Goal: Information Seeking & Learning: Find specific page/section

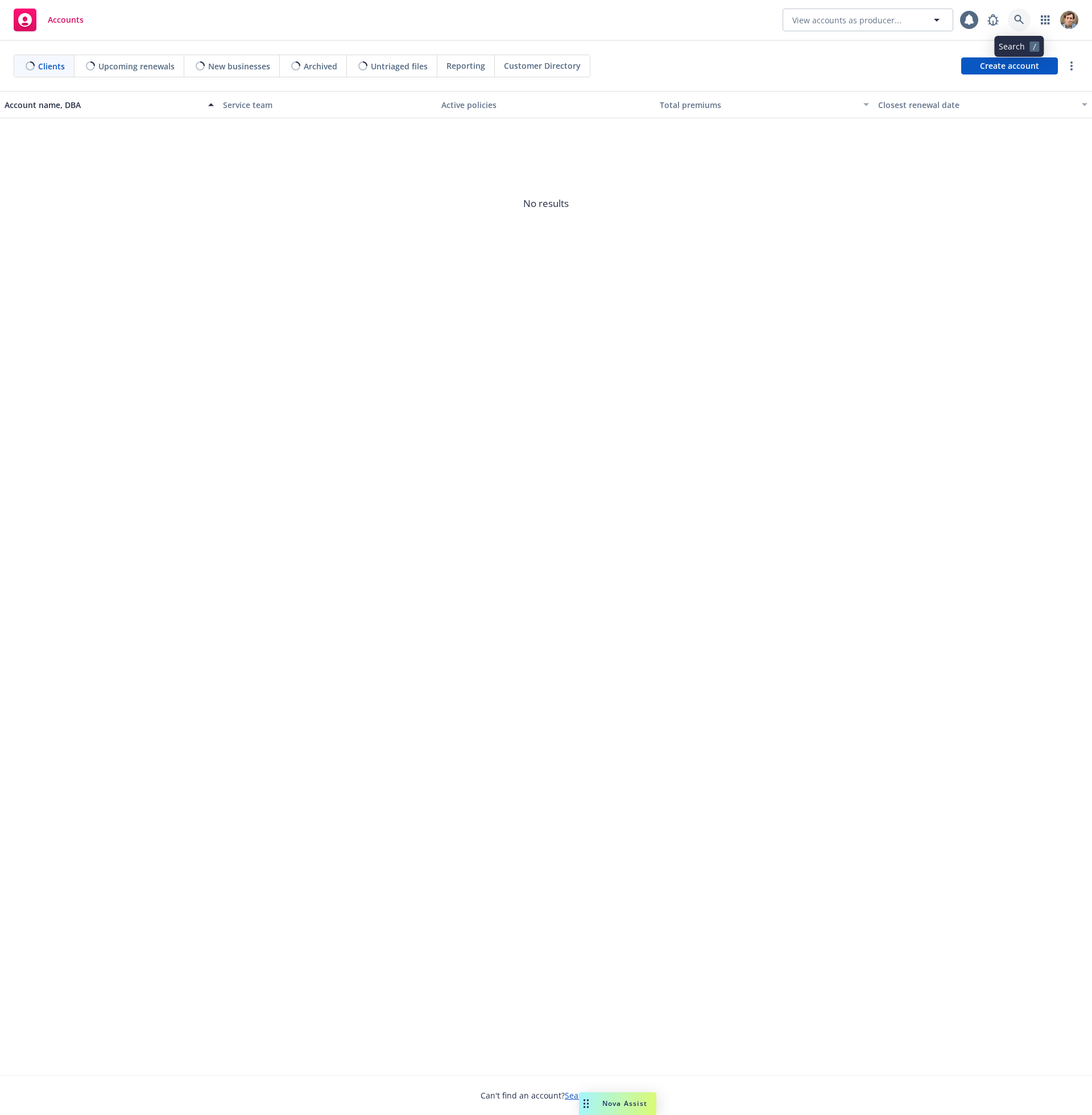
click at [1016, 21] on icon at bounding box center [1019, 20] width 10 height 10
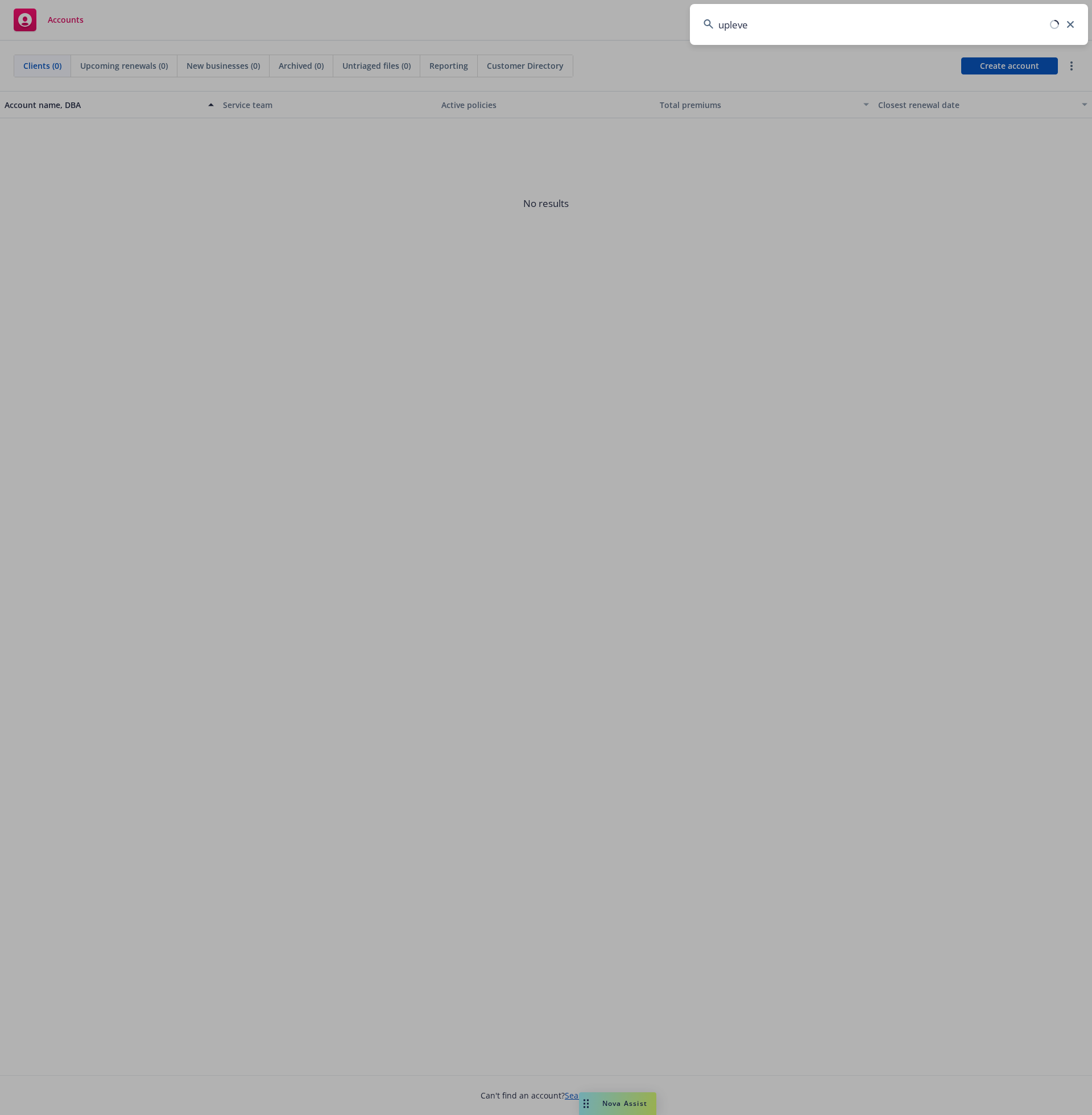
type input "uplevel"
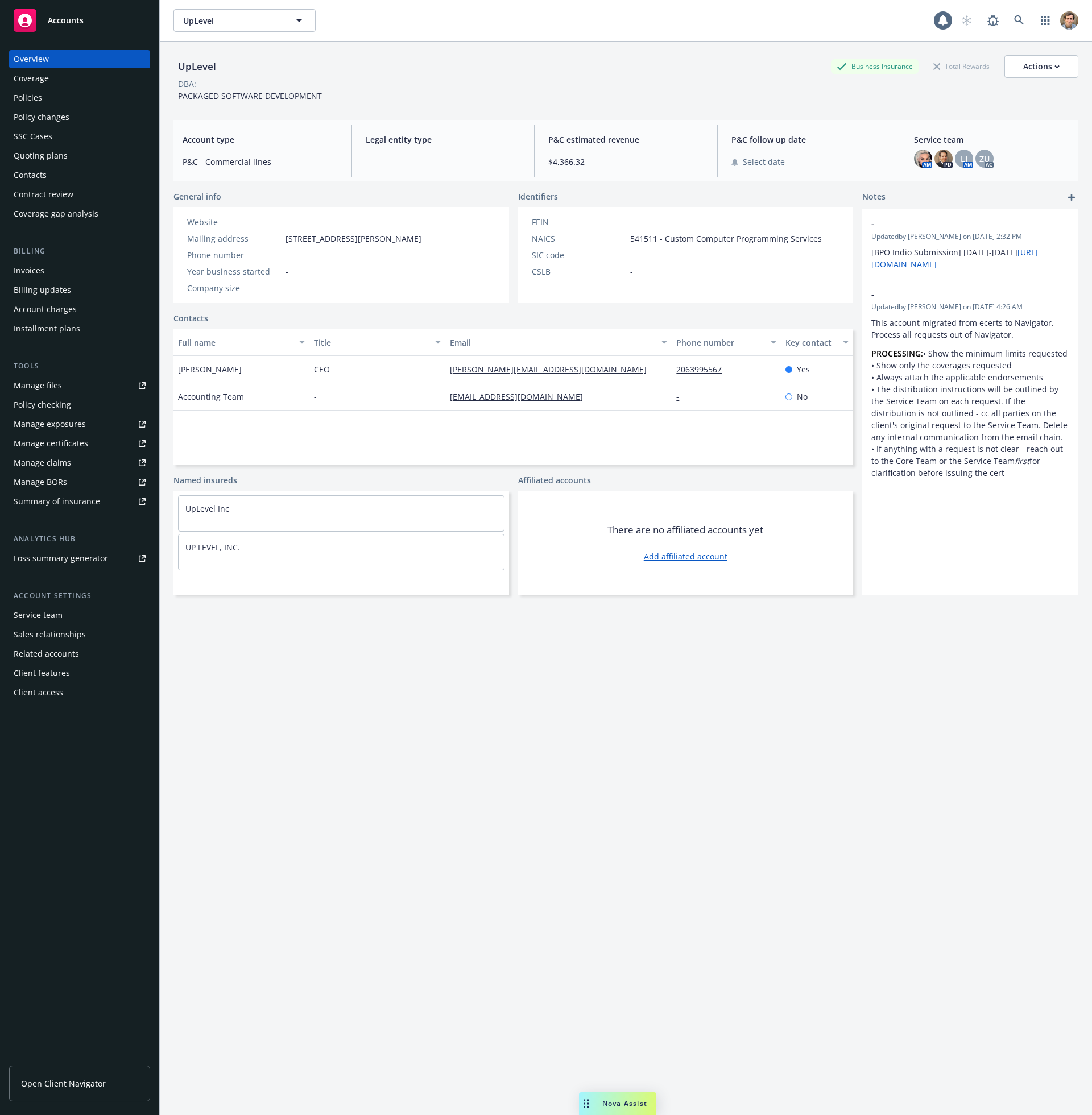
click at [67, 105] on div "Policies" at bounding box center [80, 97] width 132 height 18
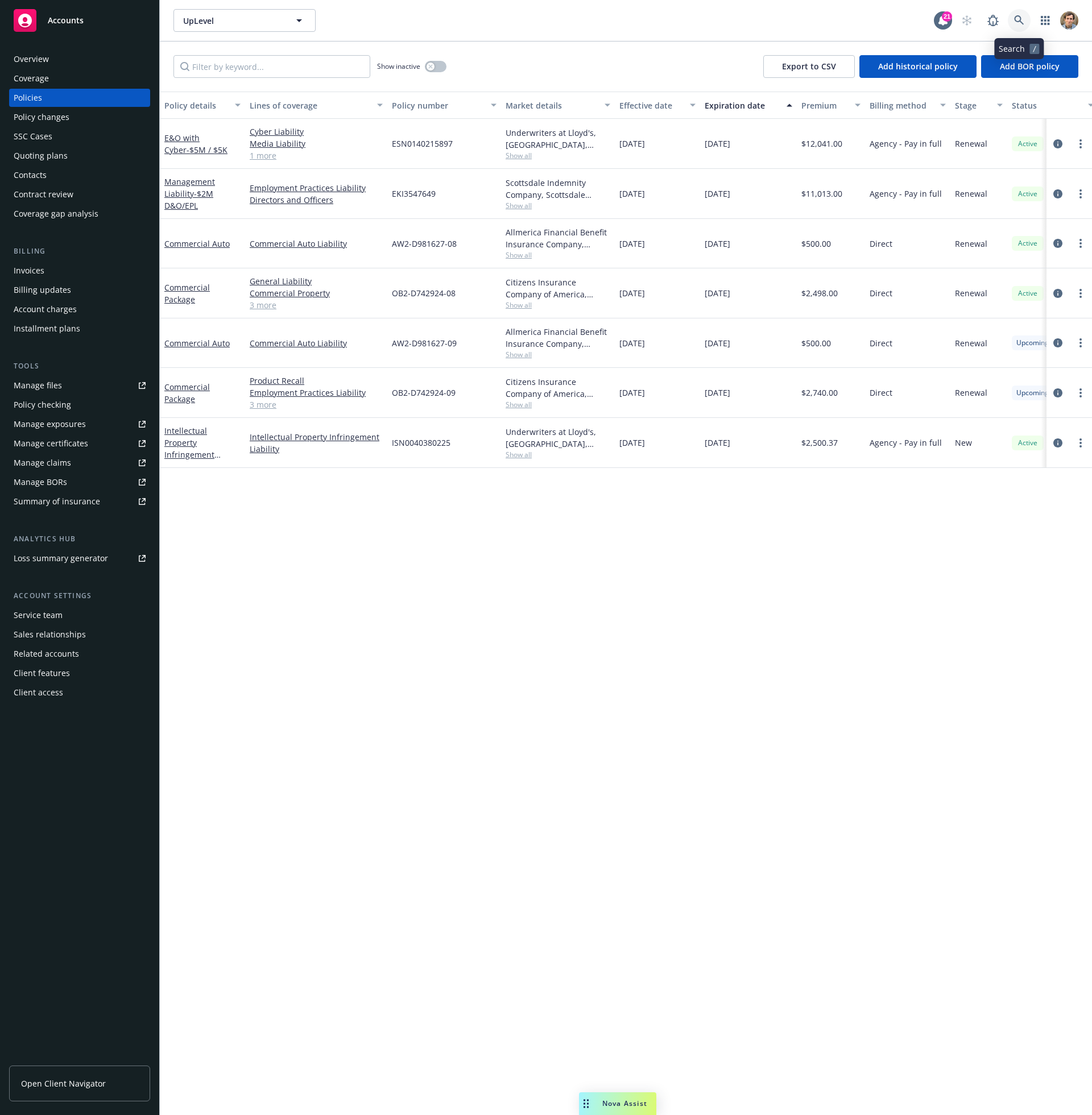
click at [1019, 16] on icon at bounding box center [1019, 21] width 10 height 10
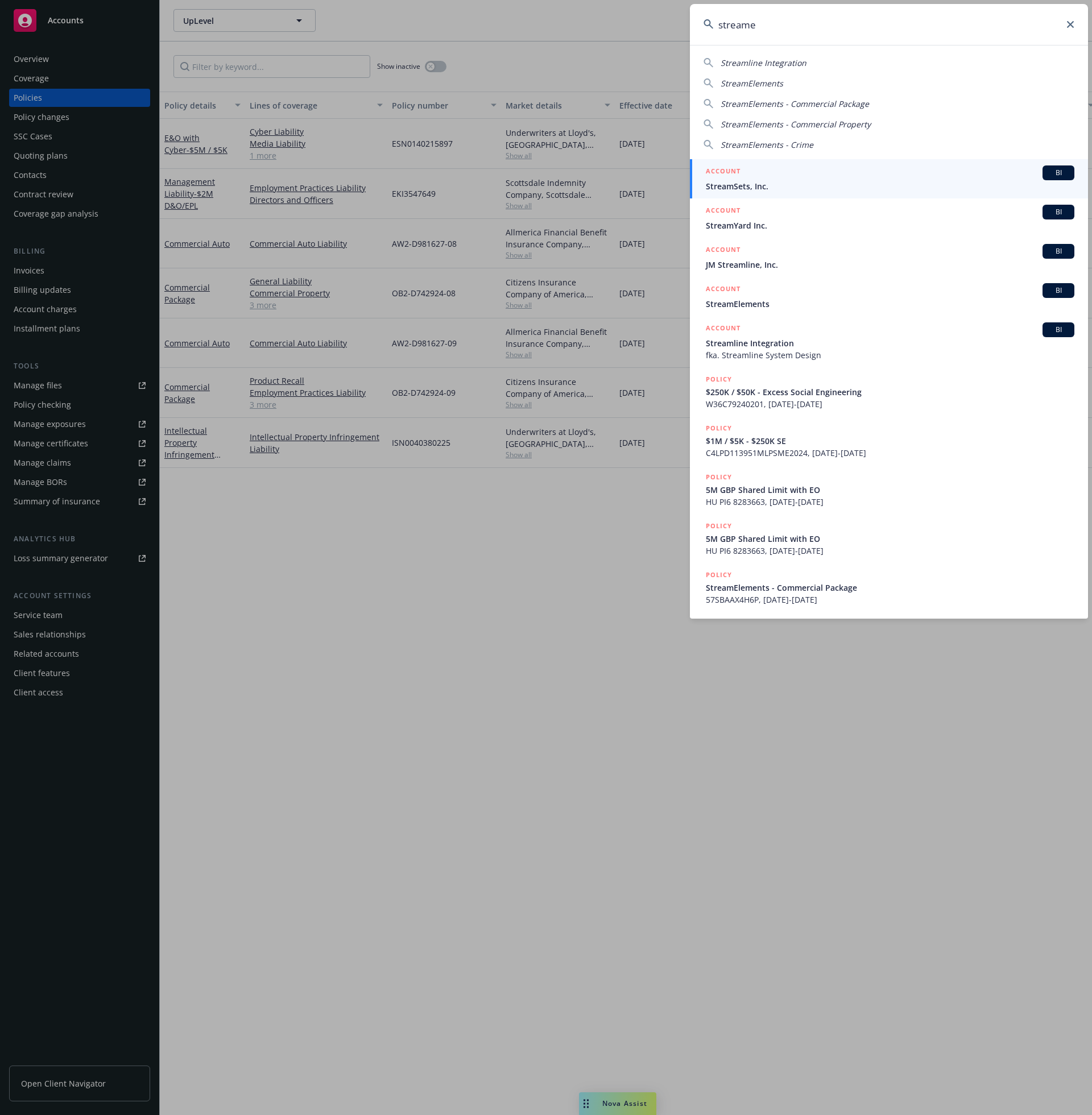
type input "streamel"
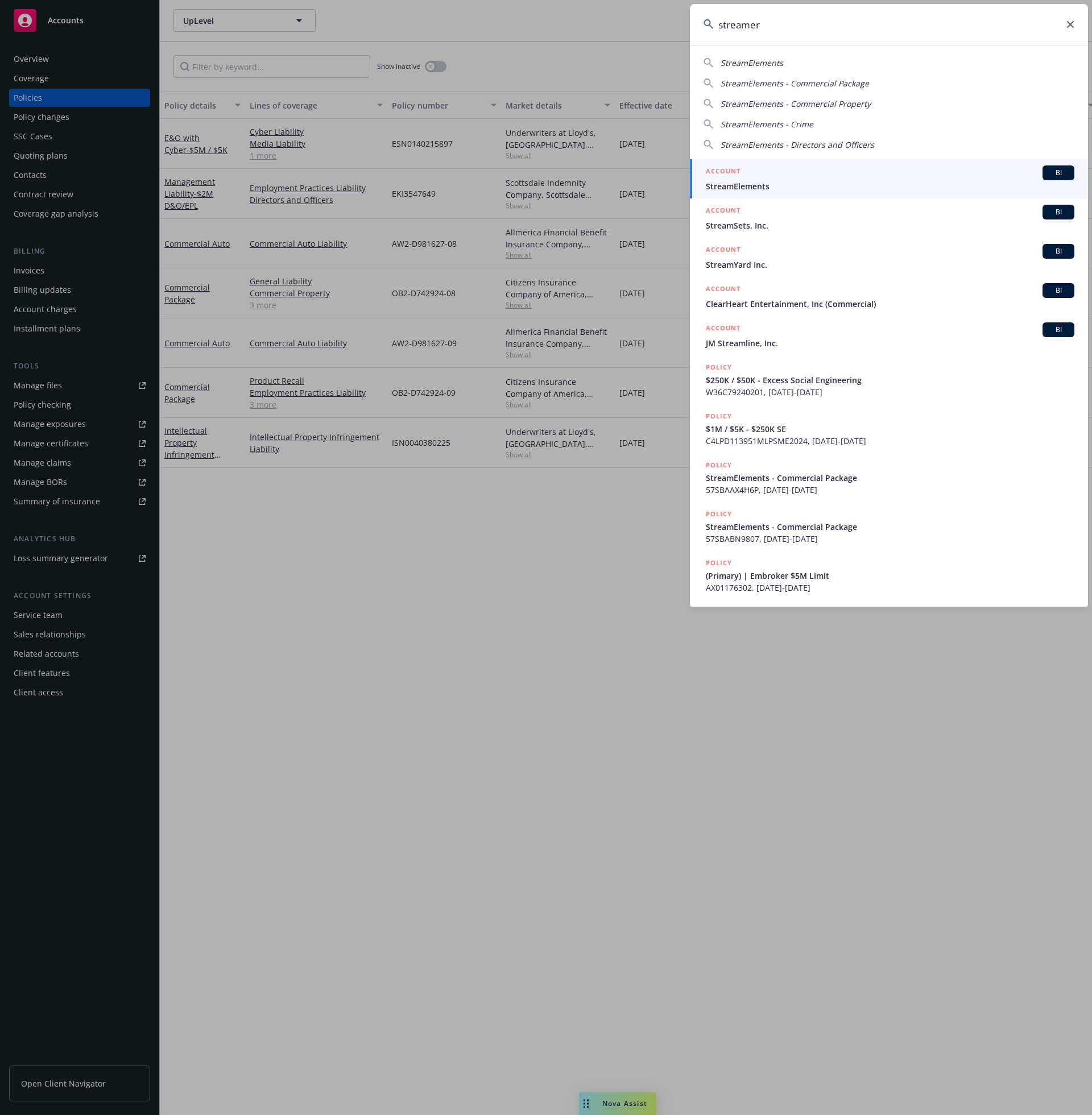
drag, startPoint x: 1019, startPoint y: 16, endPoint x: 815, endPoint y: 191, distance: 268.8
click at [815, 191] on span "StreamElements" at bounding box center [890, 186] width 368 height 12
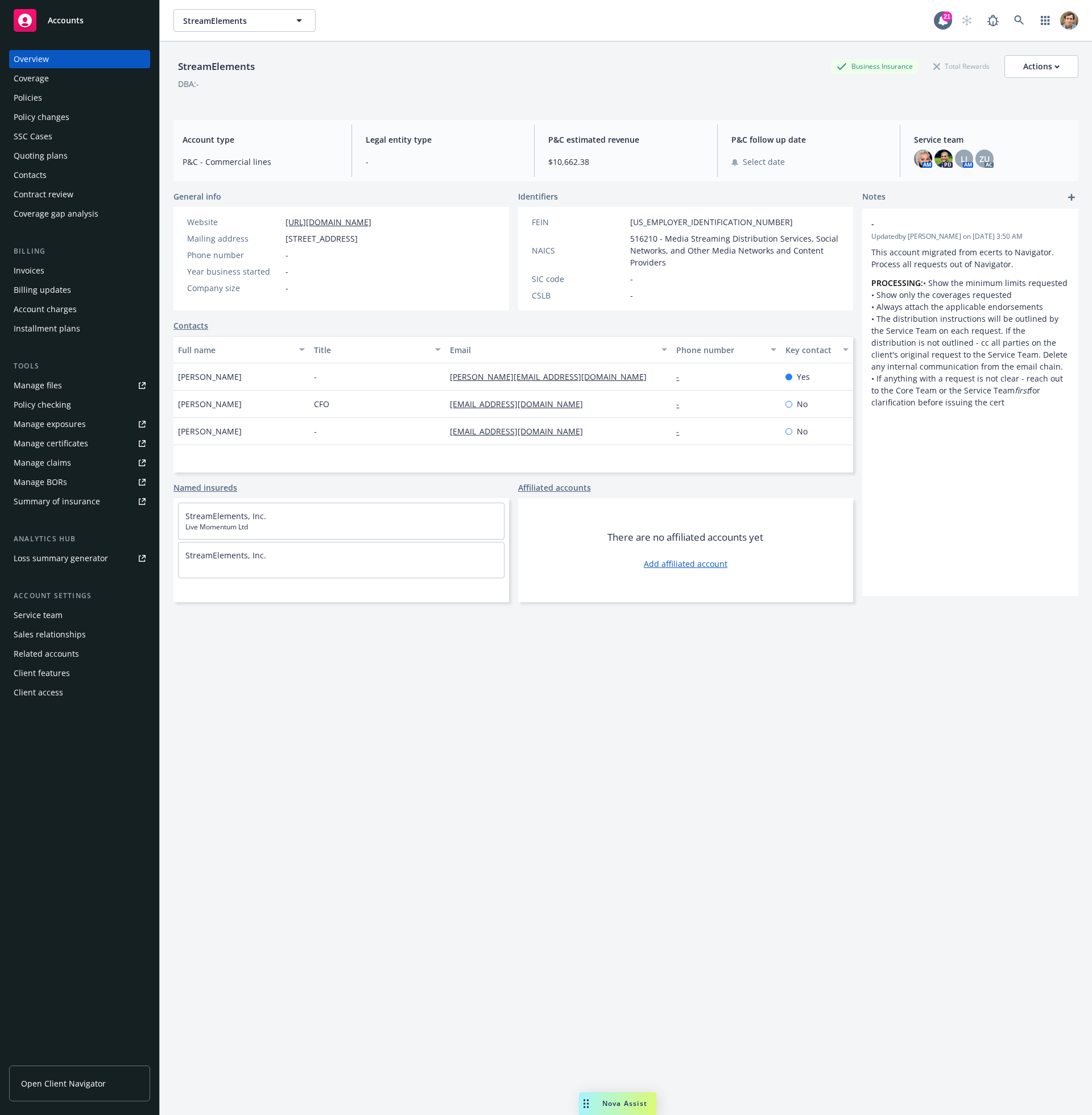
click at [63, 103] on div "Policies" at bounding box center [80, 97] width 132 height 18
